Goal: Information Seeking & Learning: Learn about a topic

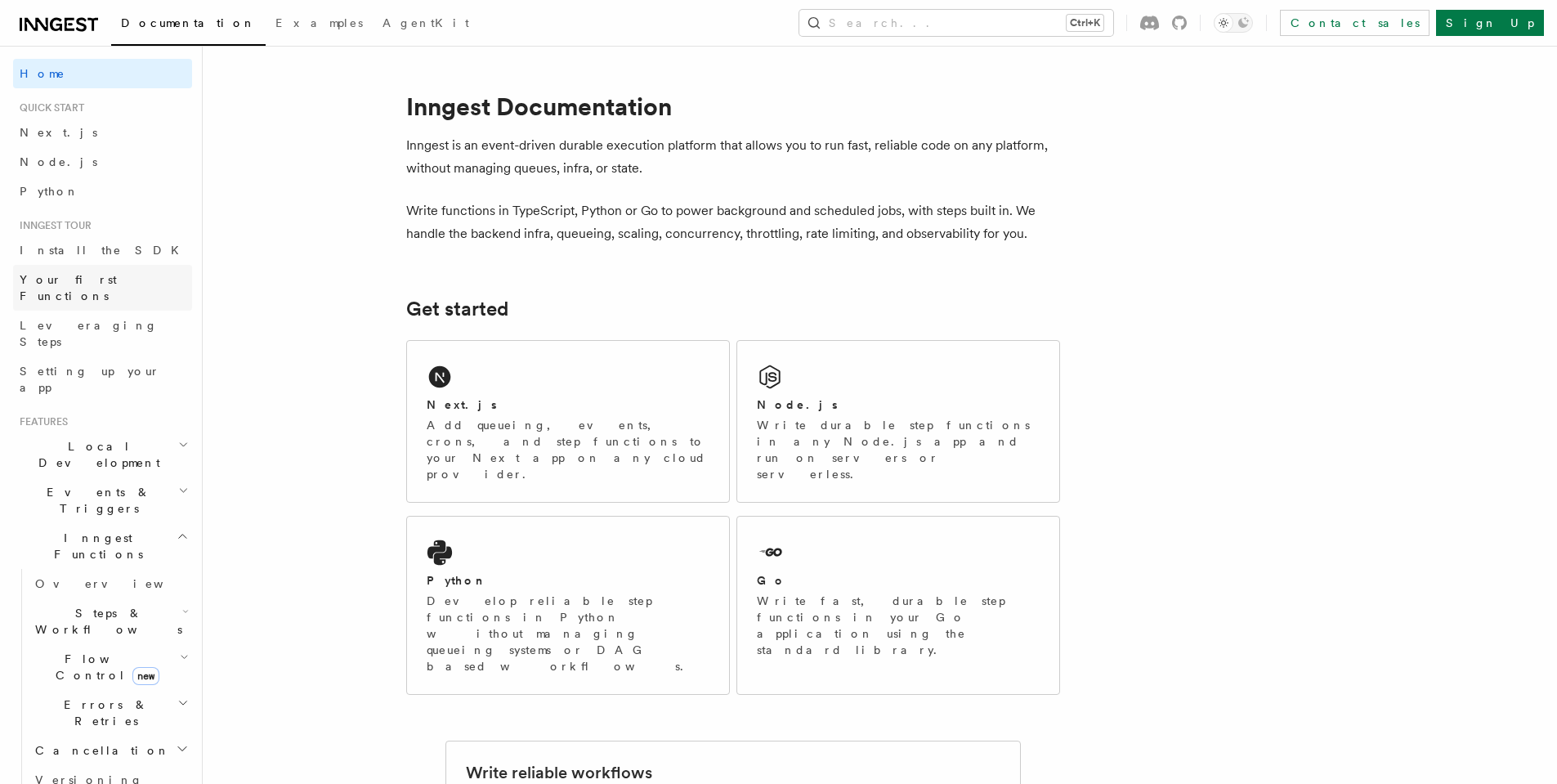
click at [88, 277] on span "Your first Functions" at bounding box center [68, 288] width 98 height 29
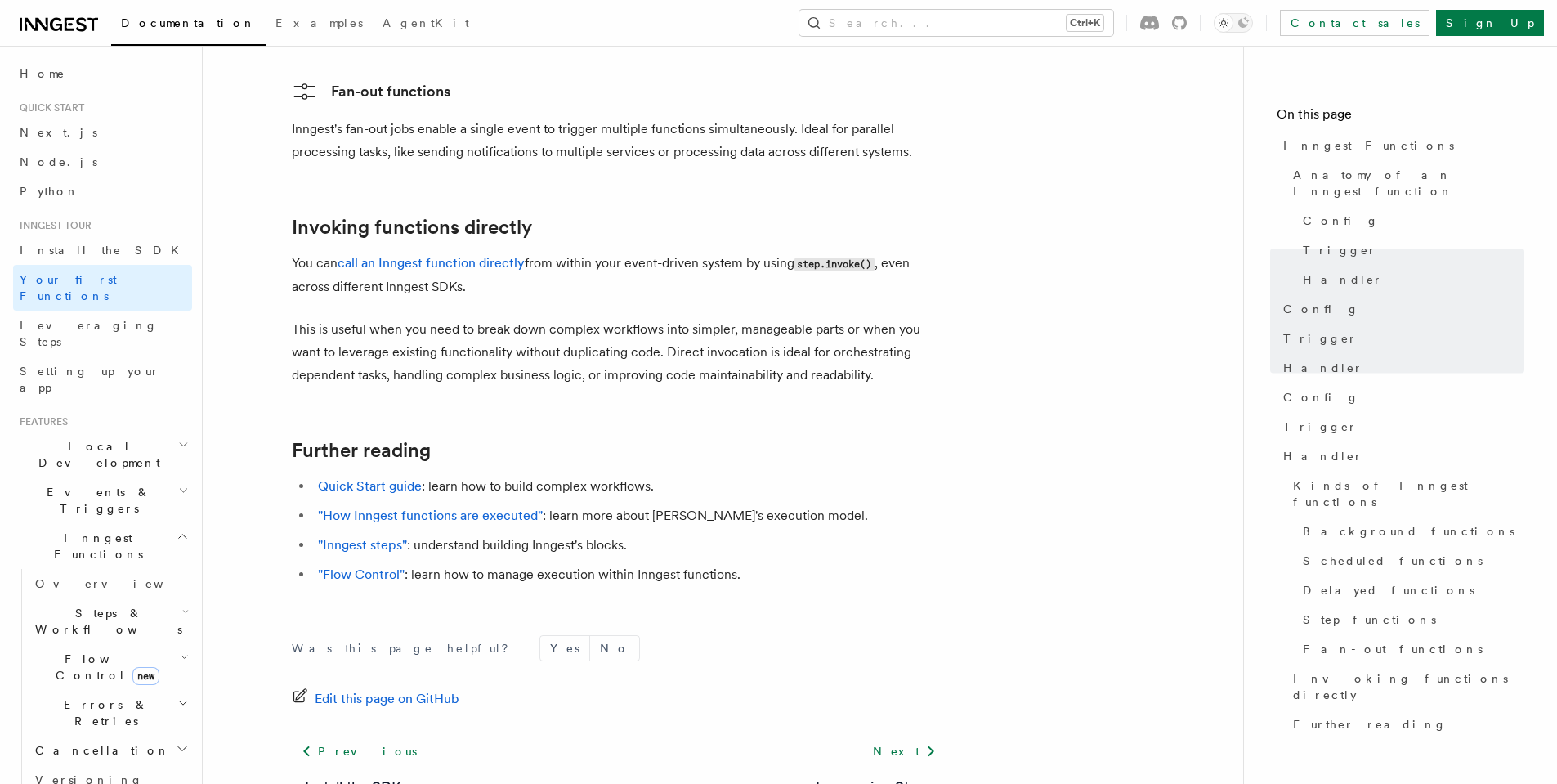
scroll to position [3221, 0]
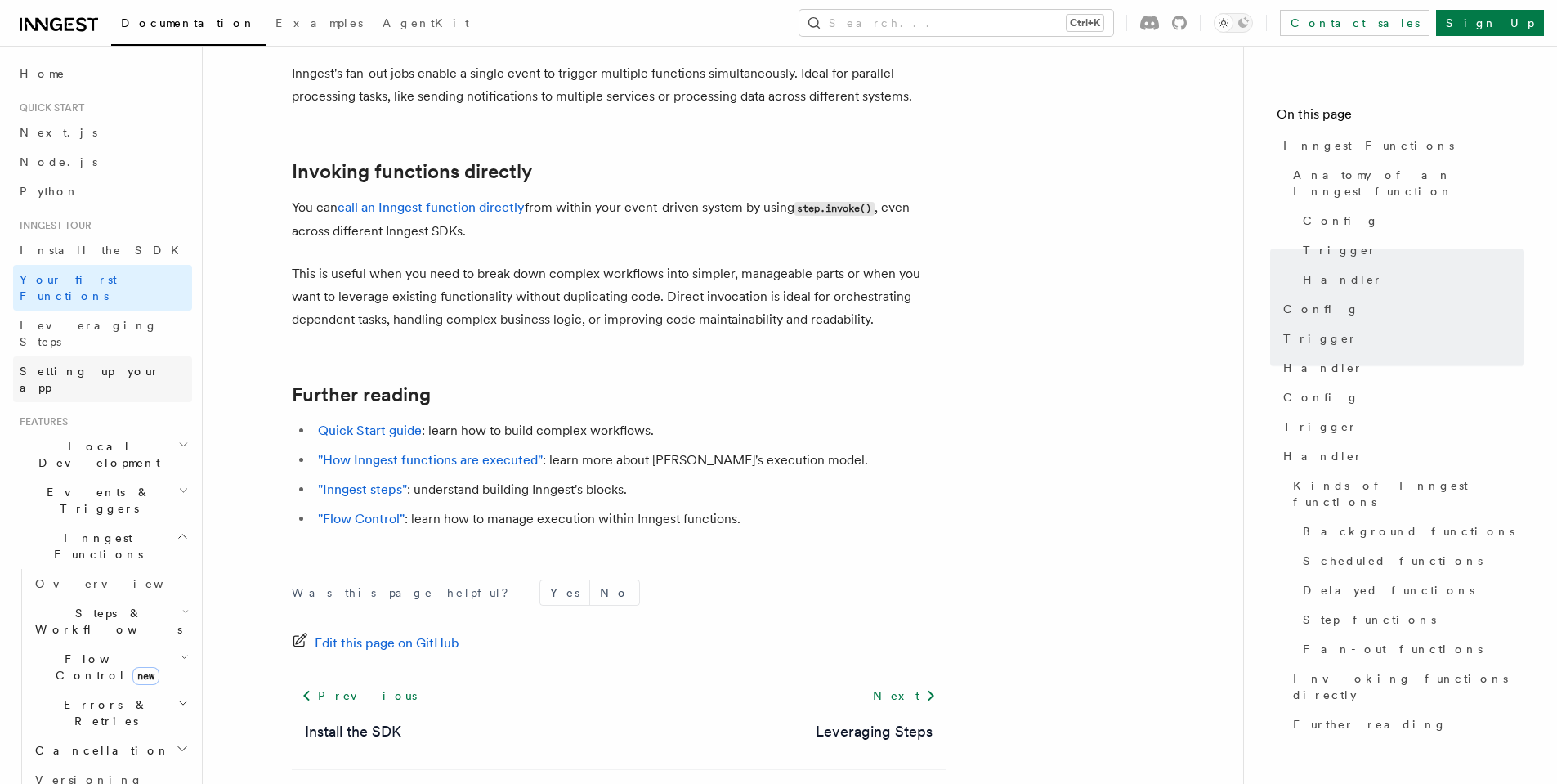
click at [42, 356] on link "Setting up your app" at bounding box center [102, 378] width 179 height 45
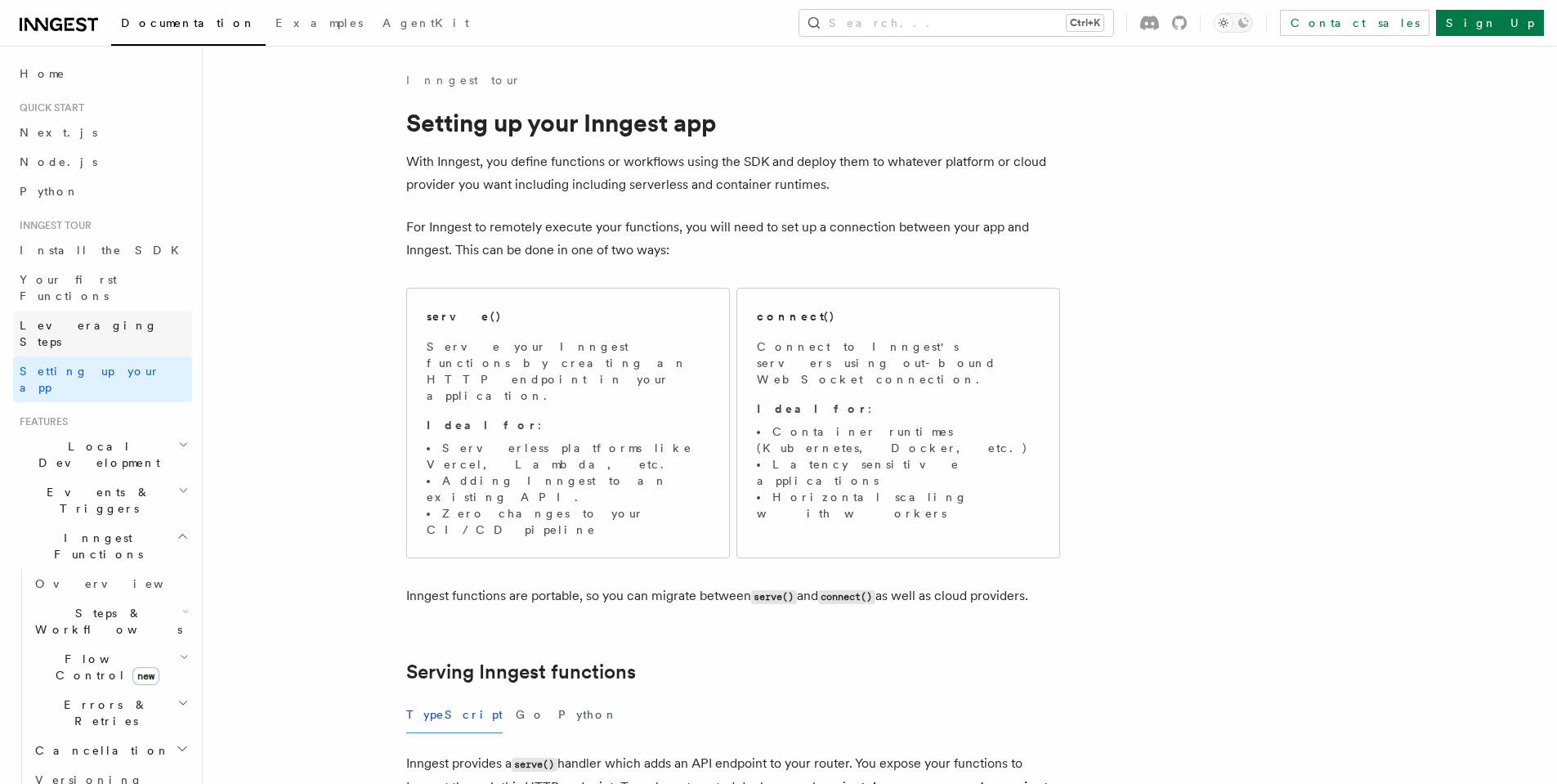
click at [91, 318] on span "Leveraging Steps" at bounding box center [88, 333] width 138 height 29
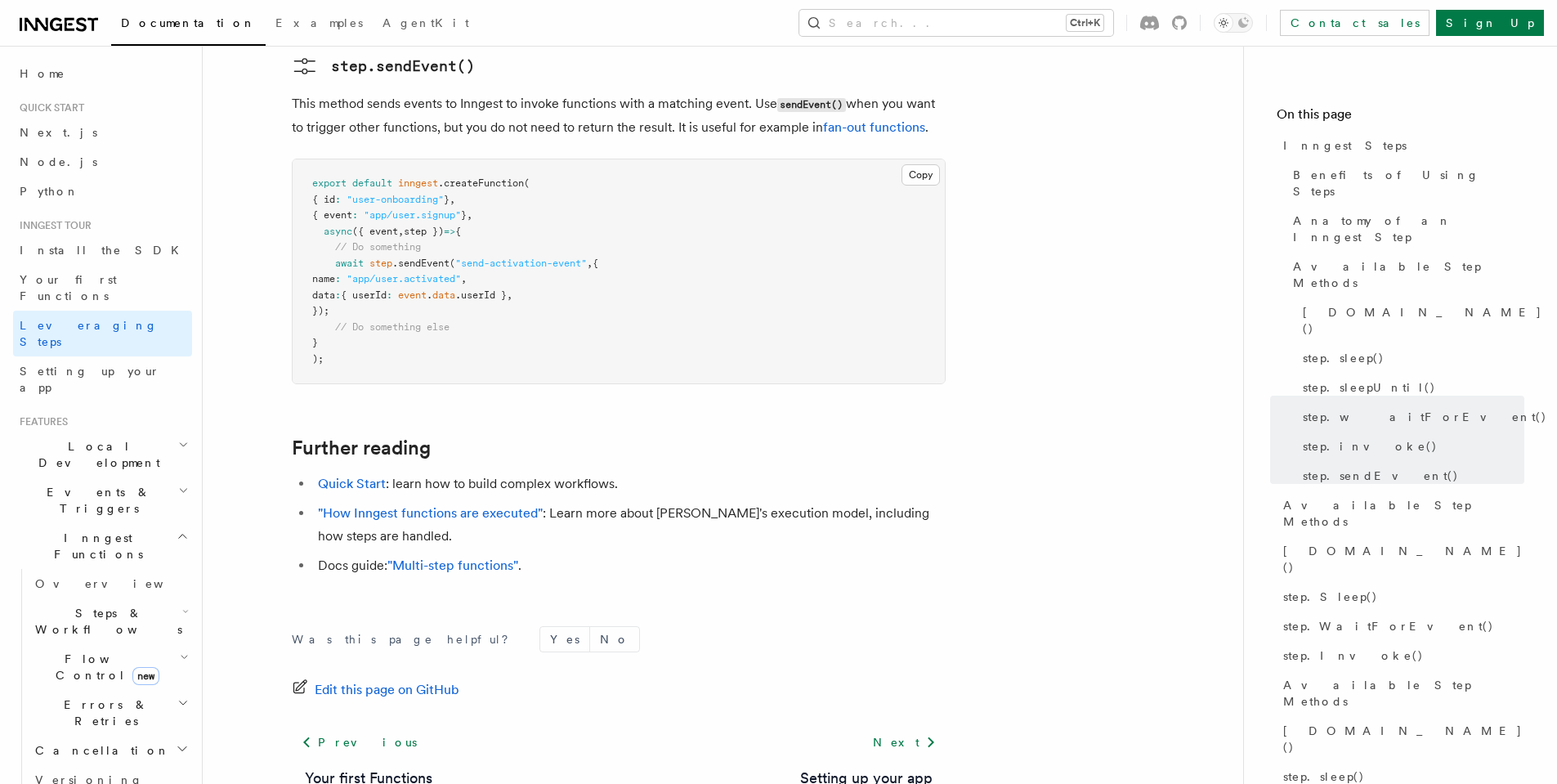
click at [112, 604] on span "Steps & Workflows" at bounding box center [104, 621] width 153 height 33
click at [115, 644] on link "Overview" at bounding box center [118, 658] width 148 height 29
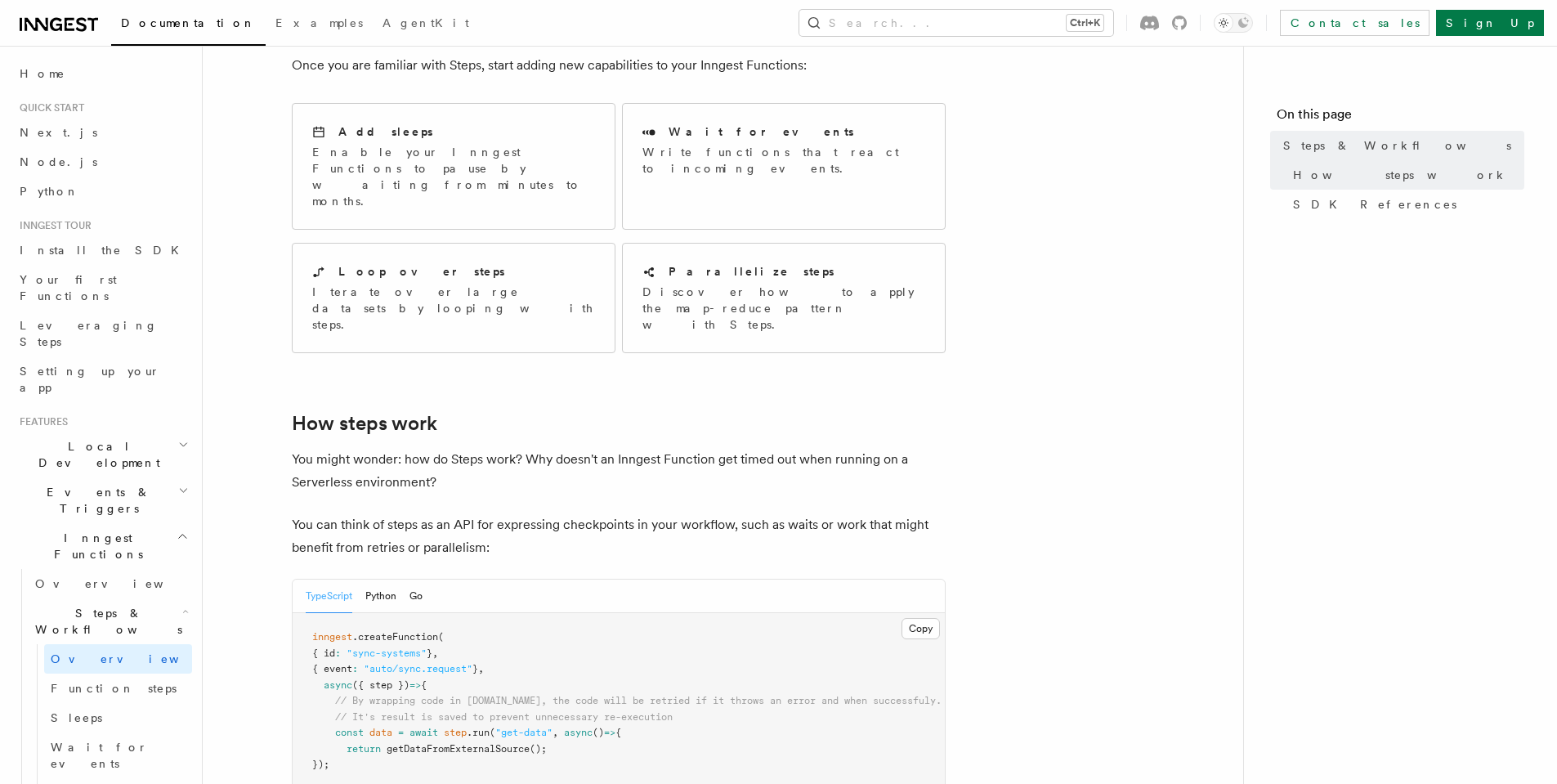
scroll to position [442, 0]
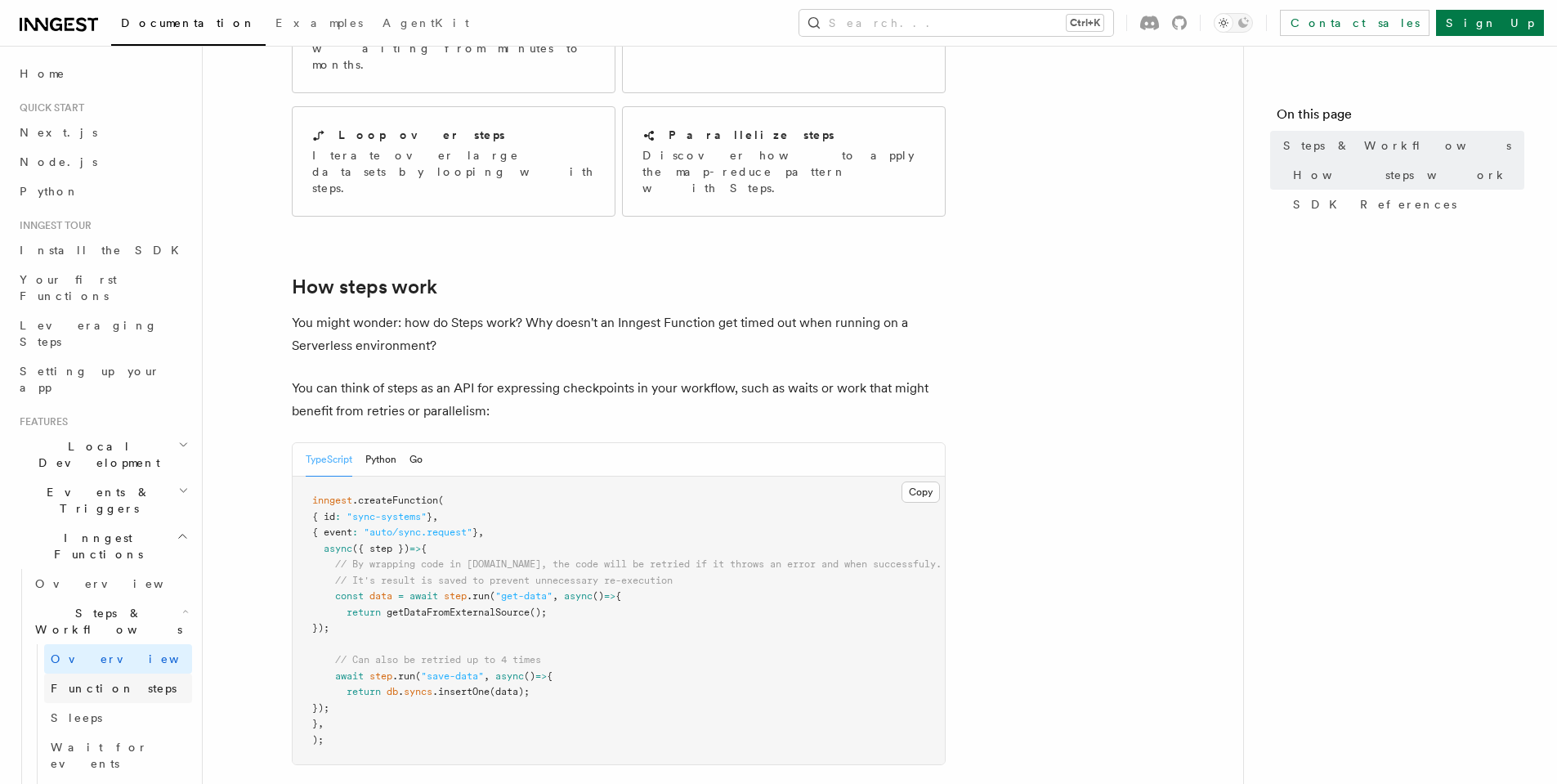
click at [103, 681] on span "Function steps" at bounding box center [113, 687] width 126 height 13
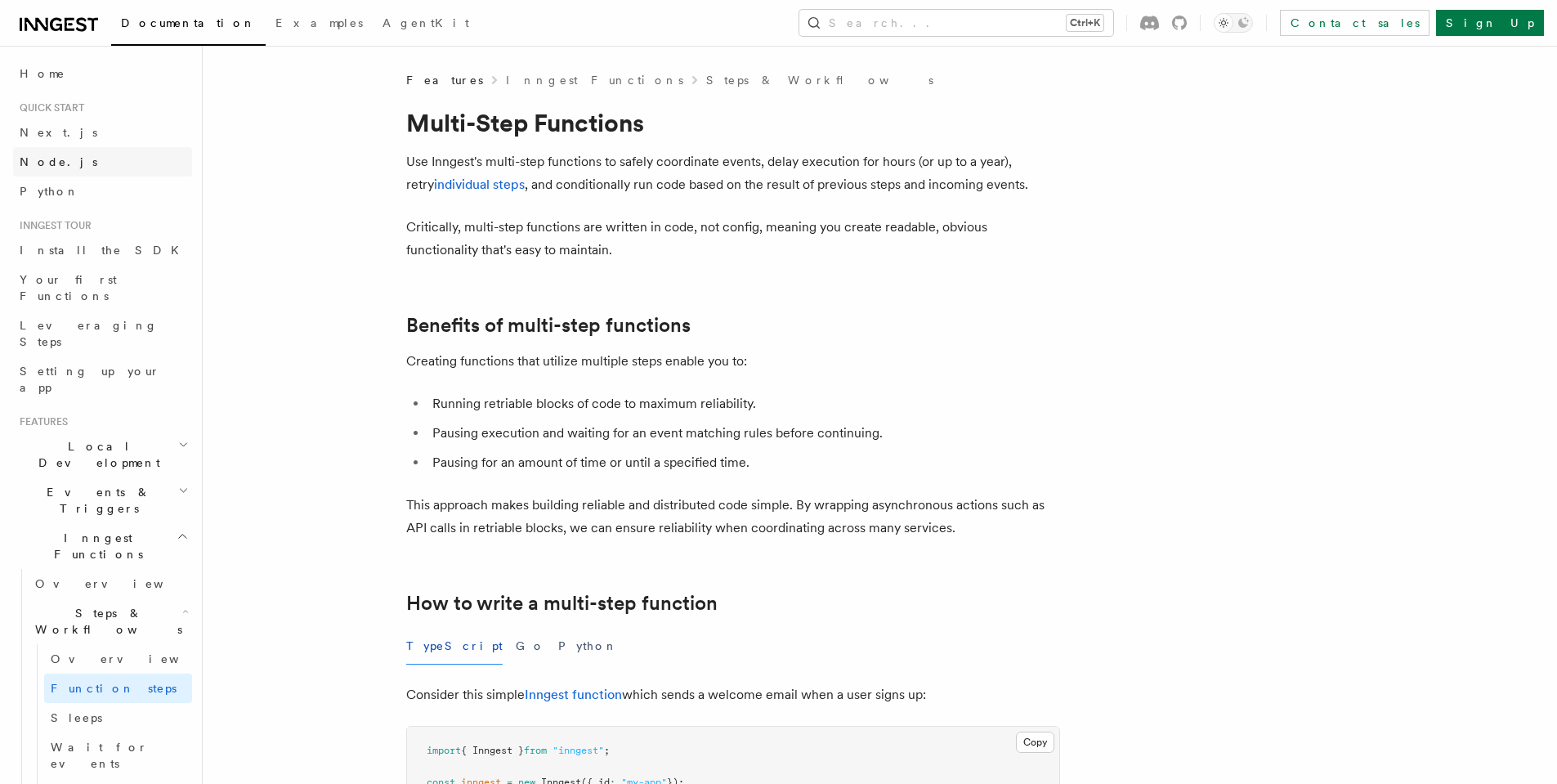
click at [72, 148] on link "Node.js" at bounding box center [102, 162] width 179 height 29
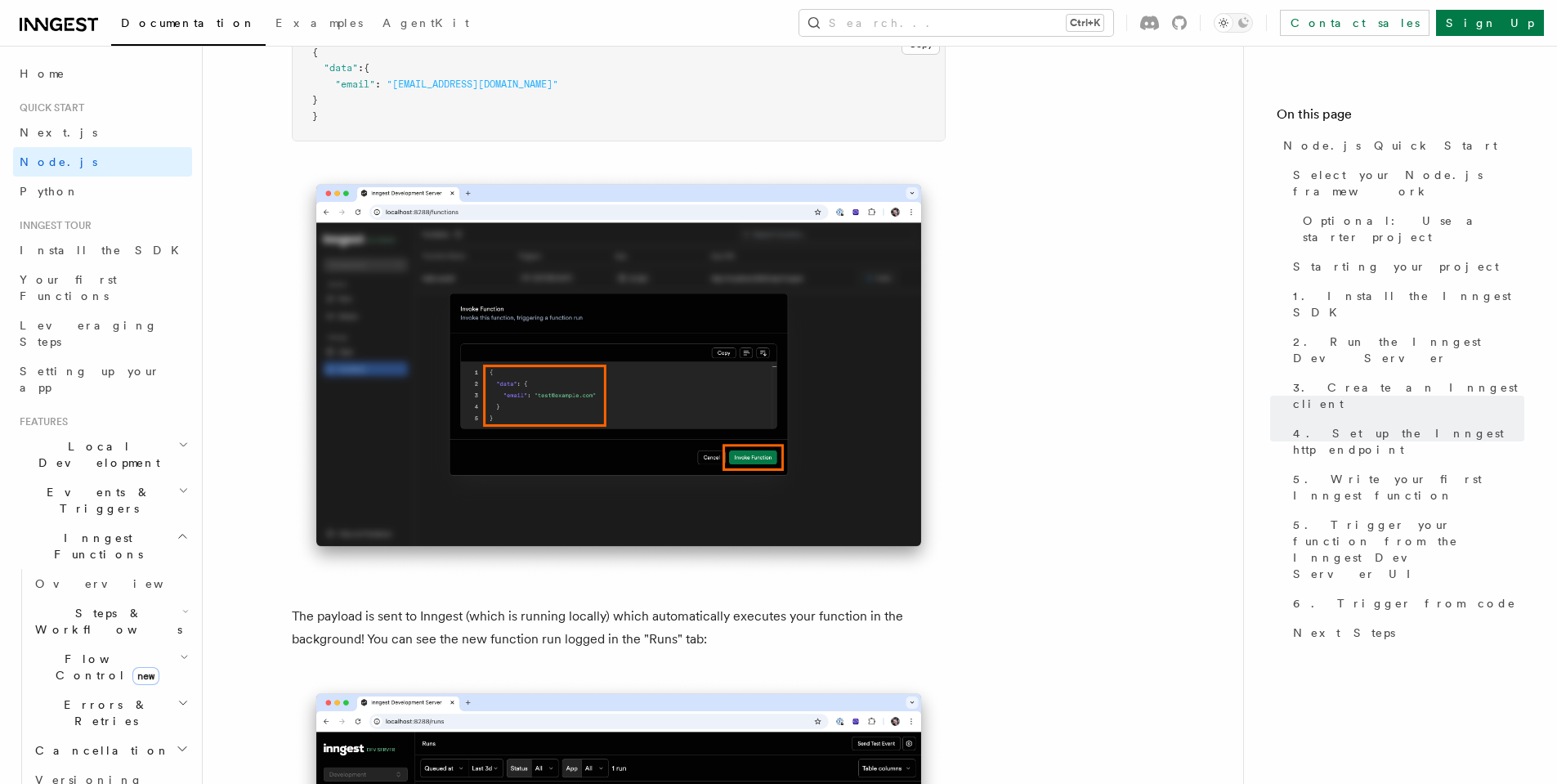
scroll to position [5147, 0]
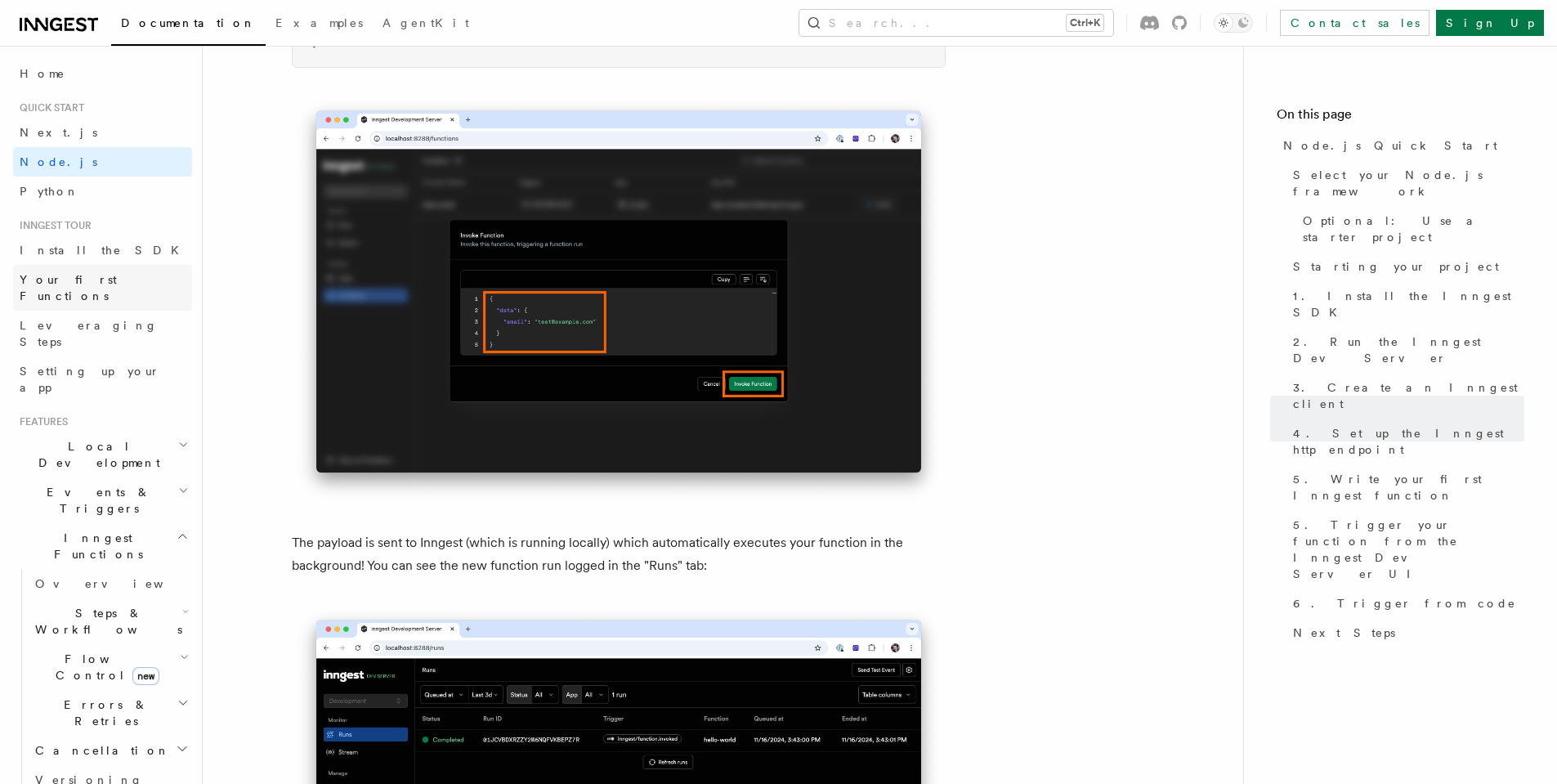
click at [77, 273] on span "Your first Functions" at bounding box center [68, 288] width 98 height 29
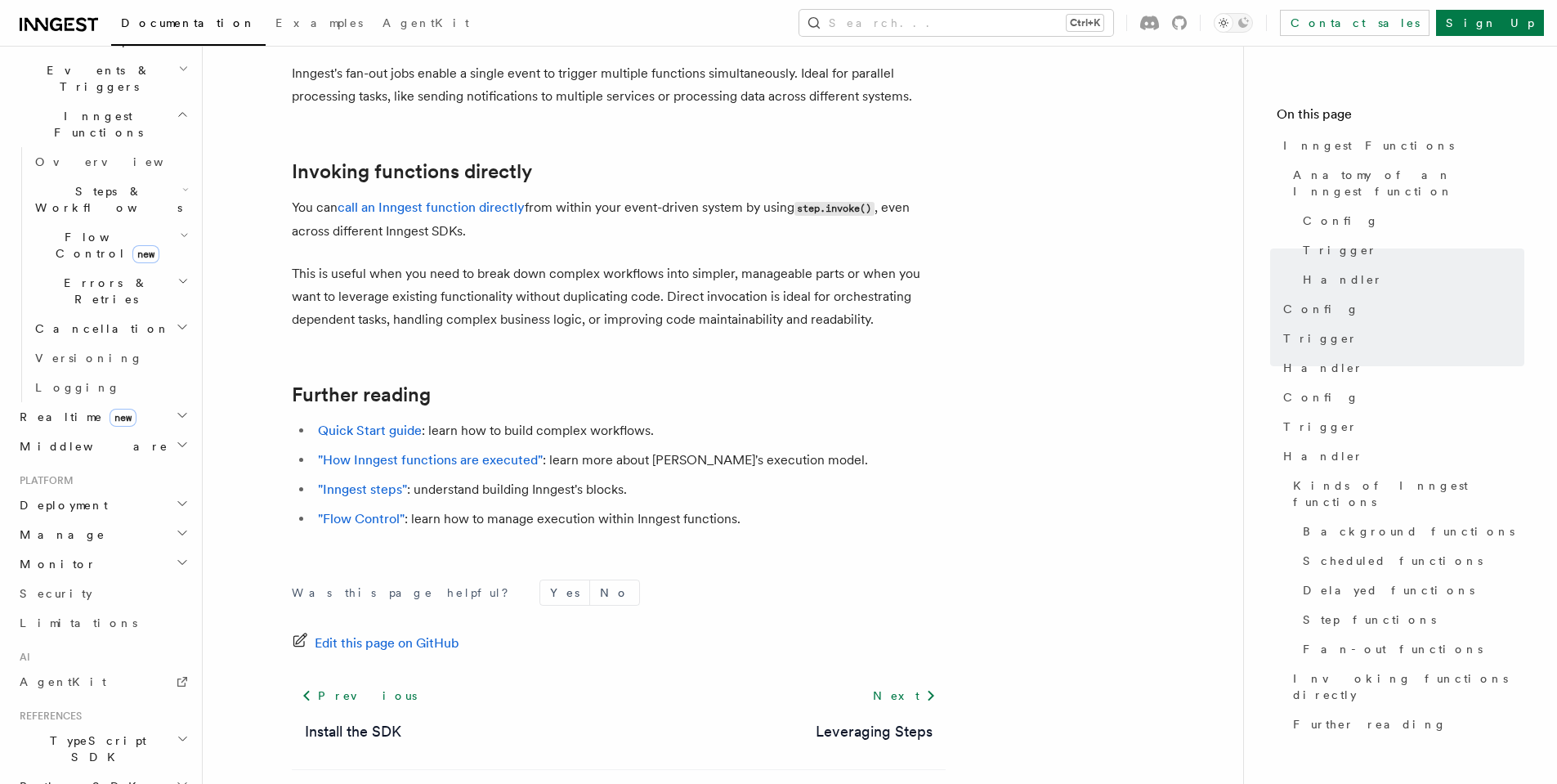
scroll to position [524, 0]
